Goal: Task Accomplishment & Management: Manage account settings

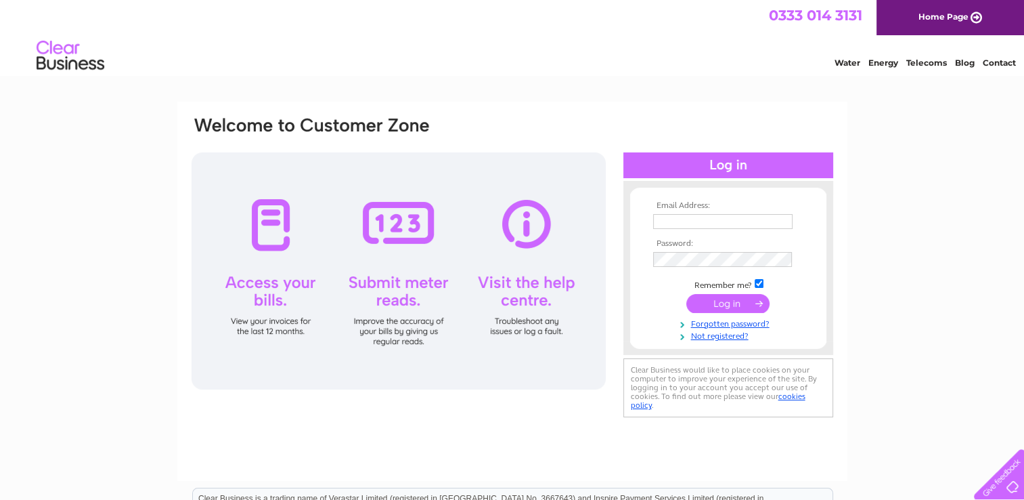
type input "[EMAIL_ADDRESS][DOMAIN_NAME]"
click at [720, 306] on input "submit" at bounding box center [727, 303] width 83 height 19
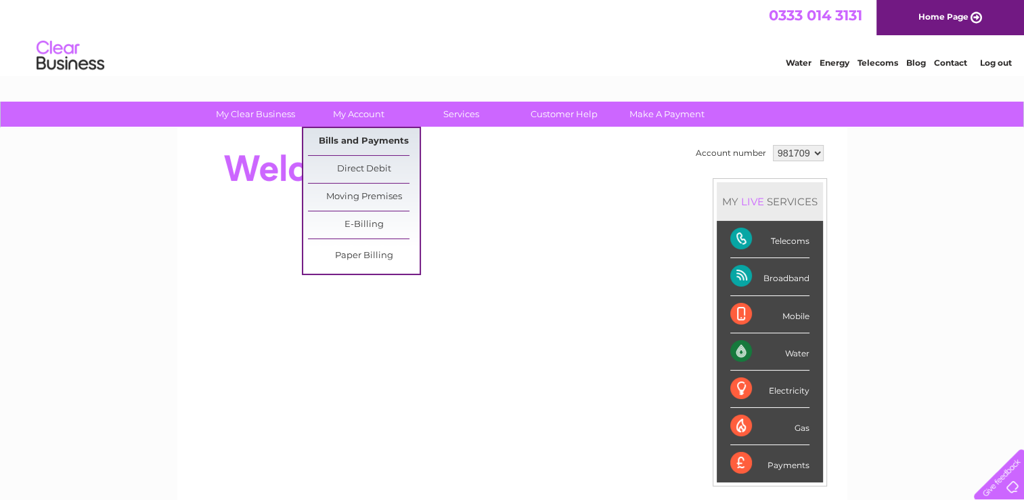
click at [359, 144] on link "Bills and Payments" at bounding box center [364, 141] width 112 height 27
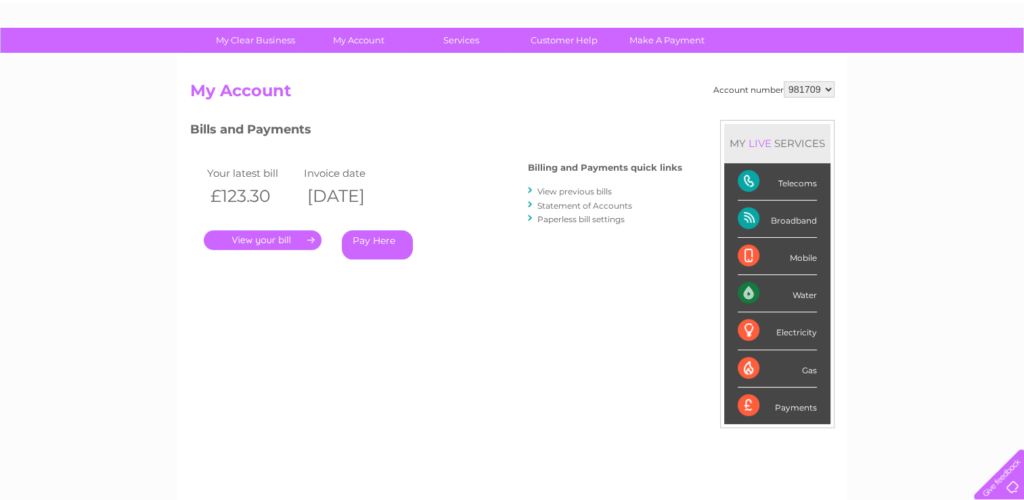
scroll to position [75, 0]
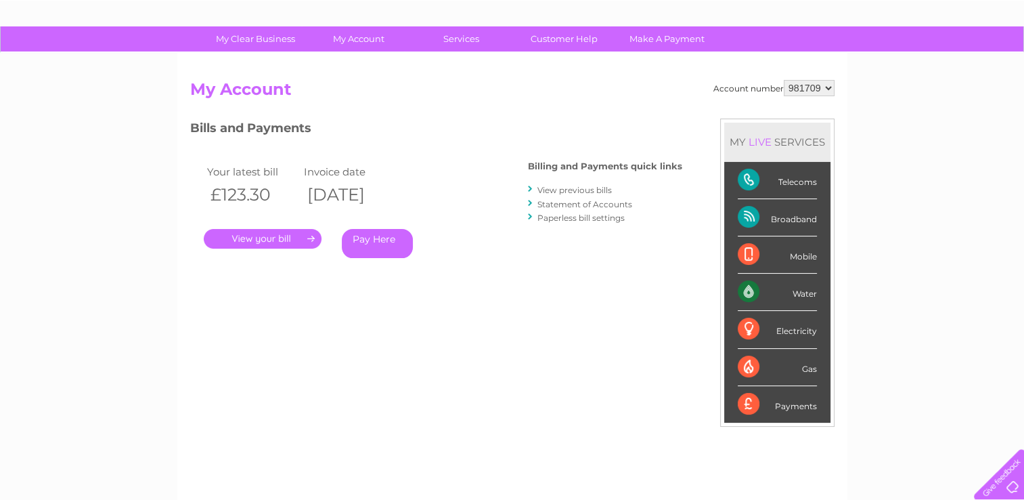
click at [294, 240] on link "." at bounding box center [263, 239] width 118 height 20
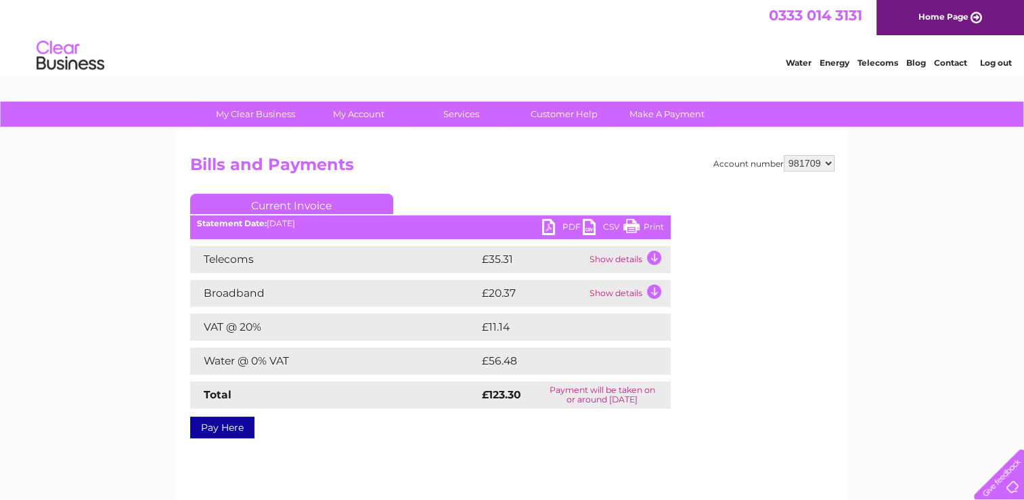
click at [588, 225] on link "CSV" at bounding box center [603, 229] width 41 height 20
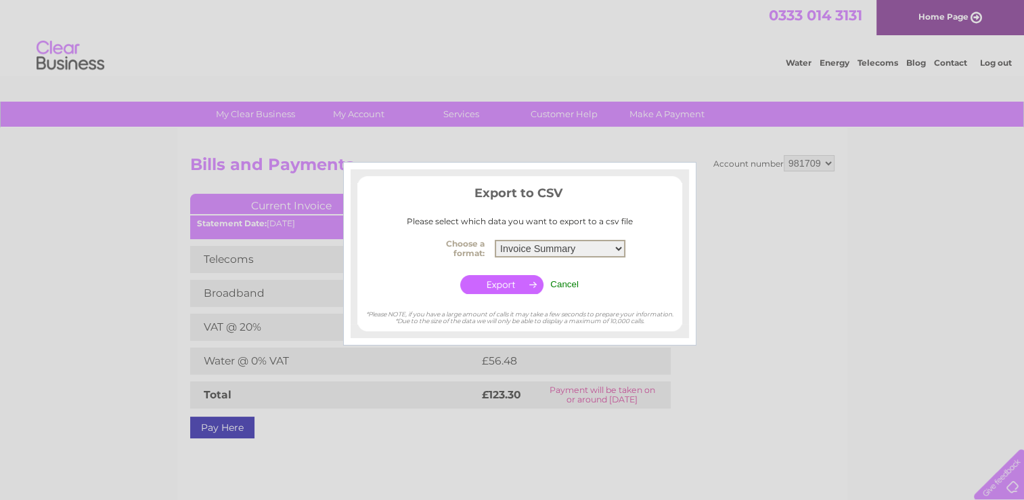
click at [621, 251] on select "Invoice Summary Telecoms Call Summary Service Charge Summary" at bounding box center [560, 249] width 131 height 18
click at [768, 372] on div at bounding box center [512, 250] width 1024 height 500
click at [563, 283] on input "Cancel" at bounding box center [564, 284] width 28 height 10
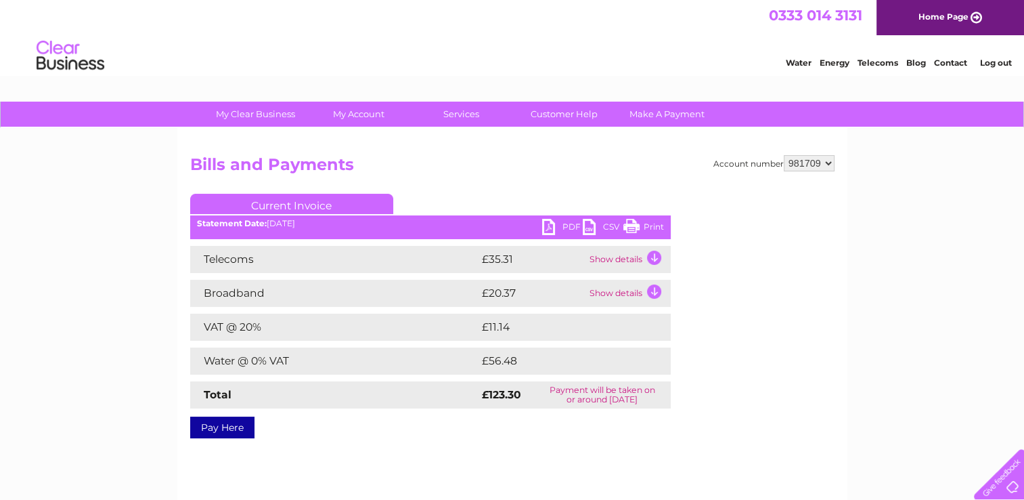
click at [550, 224] on link "PDF" at bounding box center [562, 229] width 41 height 20
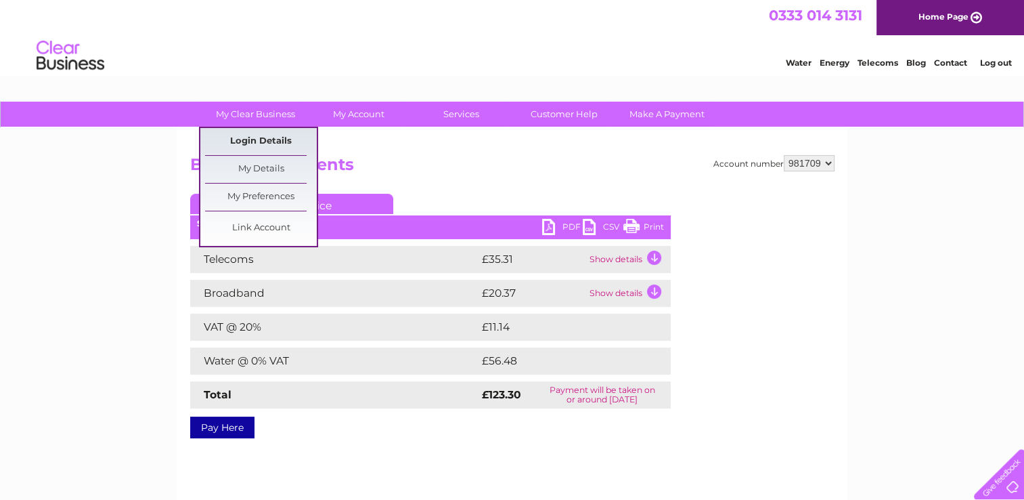
click at [269, 139] on link "Login Details" at bounding box center [261, 141] width 112 height 27
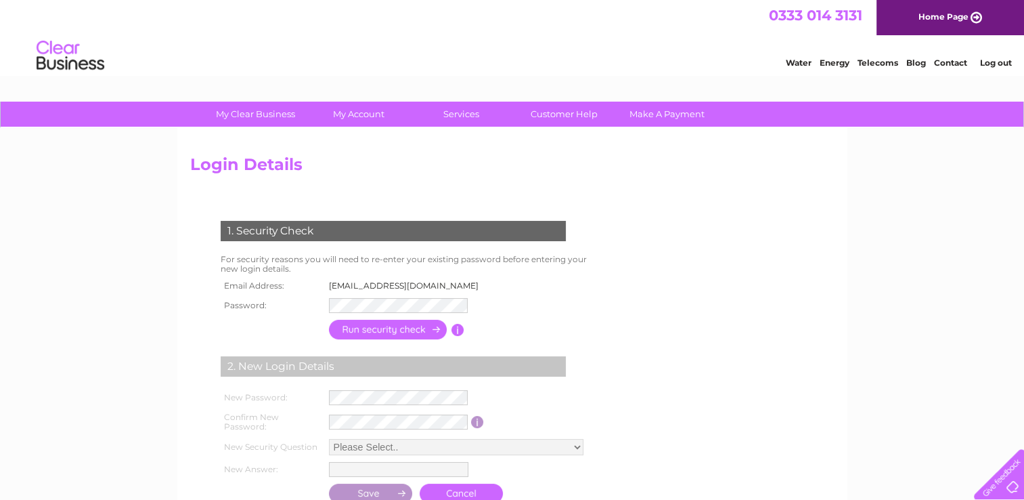
click at [694, 286] on form "1. Security Check For security reasons you will need to re-enter your existing …" at bounding box center [512, 363] width 644 height 339
click at [416, 330] on input "button" at bounding box center [388, 329] width 119 height 20
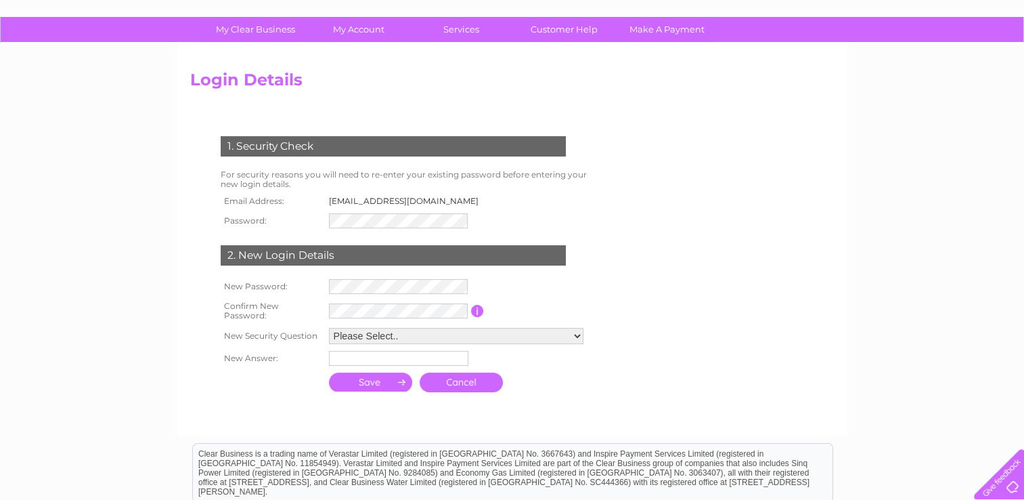
scroll to position [88, 0]
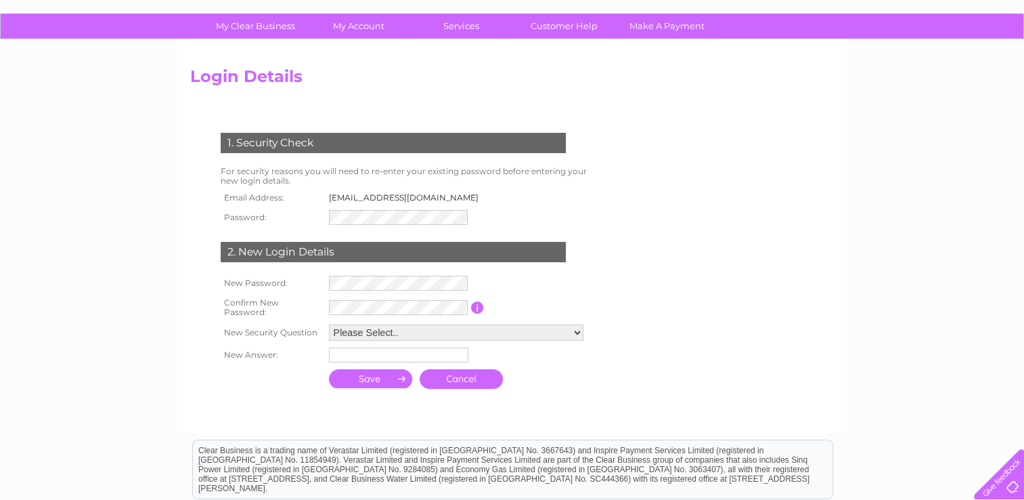
click at [712, 297] on form "1. Security Check For security reasons you will need to re-enter your existing …" at bounding box center [512, 262] width 644 height 313
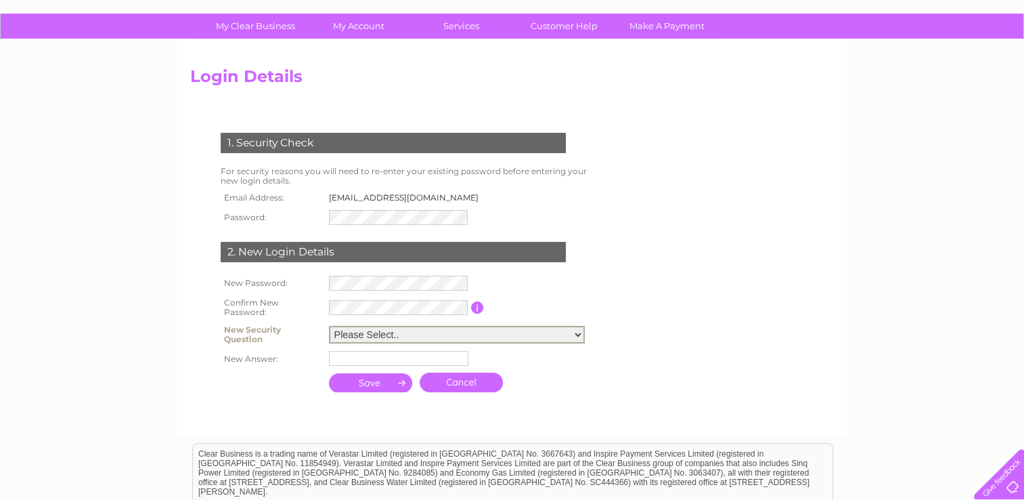
click at [579, 336] on select "Please Select.. In what town or city was your first job? In what town or city d…" at bounding box center [457, 335] width 256 height 18
select select "1"
click at [329, 326] on select "Please Select.. In what town or city was your first job? In what town or city d…" at bounding box center [457, 335] width 256 height 18
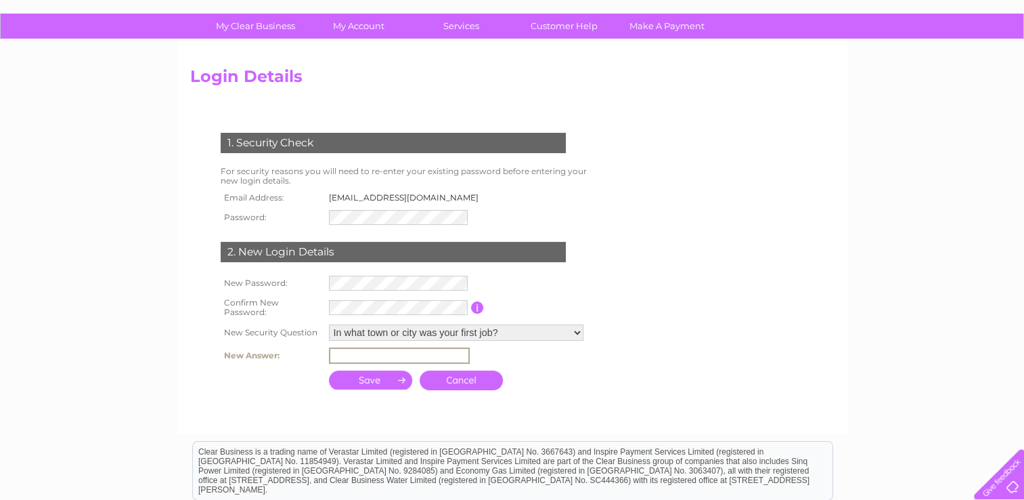
click at [338, 356] on input "text" at bounding box center [399, 355] width 141 height 16
type input "a"
type input "ABERDEEN"
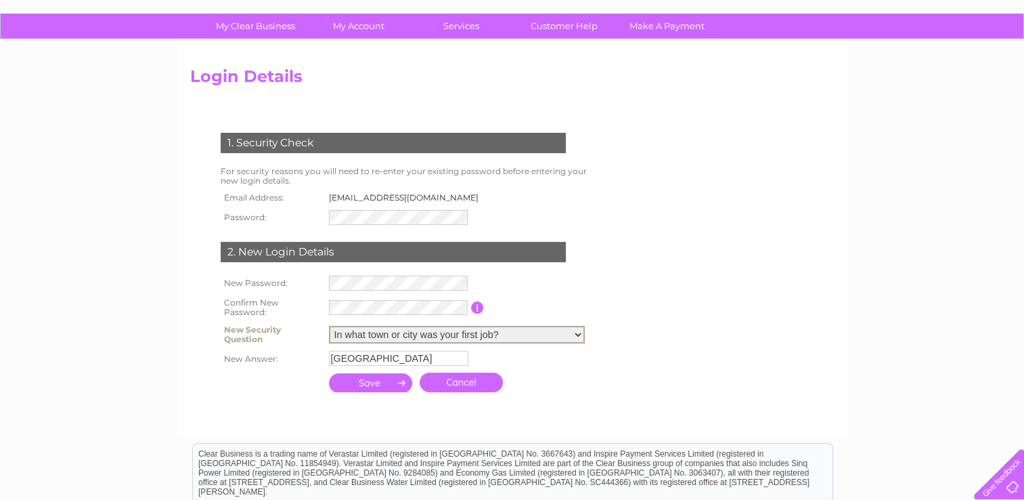
click at [558, 329] on select "Please Select.. In what town or city was your first job? In what town or city d…" at bounding box center [457, 335] width 256 height 18
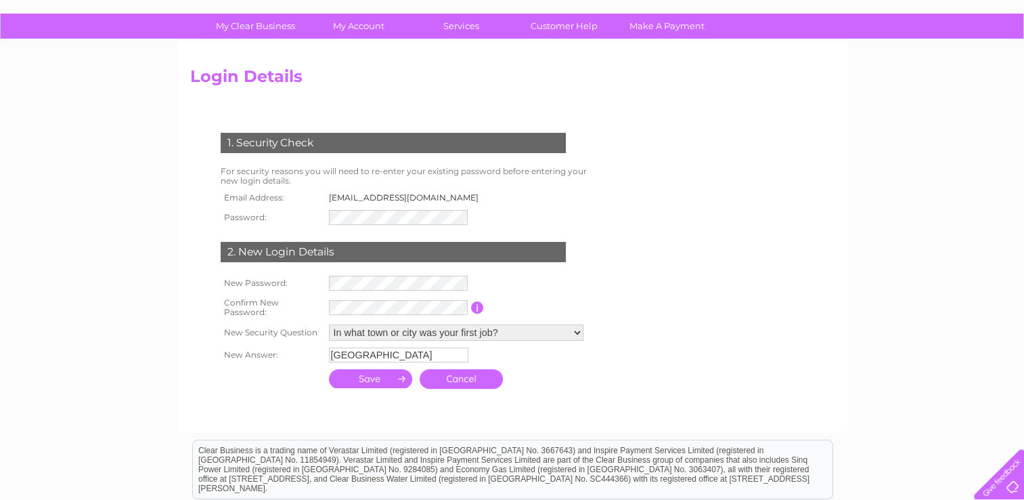
click at [376, 381] on input "submit" at bounding box center [371, 378] width 84 height 19
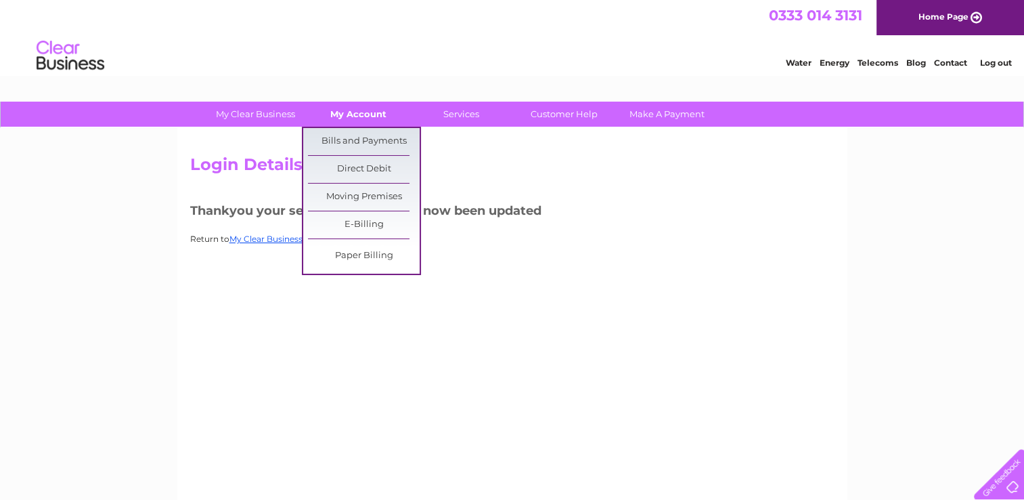
click at [367, 110] on link "My Account" at bounding box center [359, 114] width 112 height 25
